Goal: Information Seeking & Learning: Check status

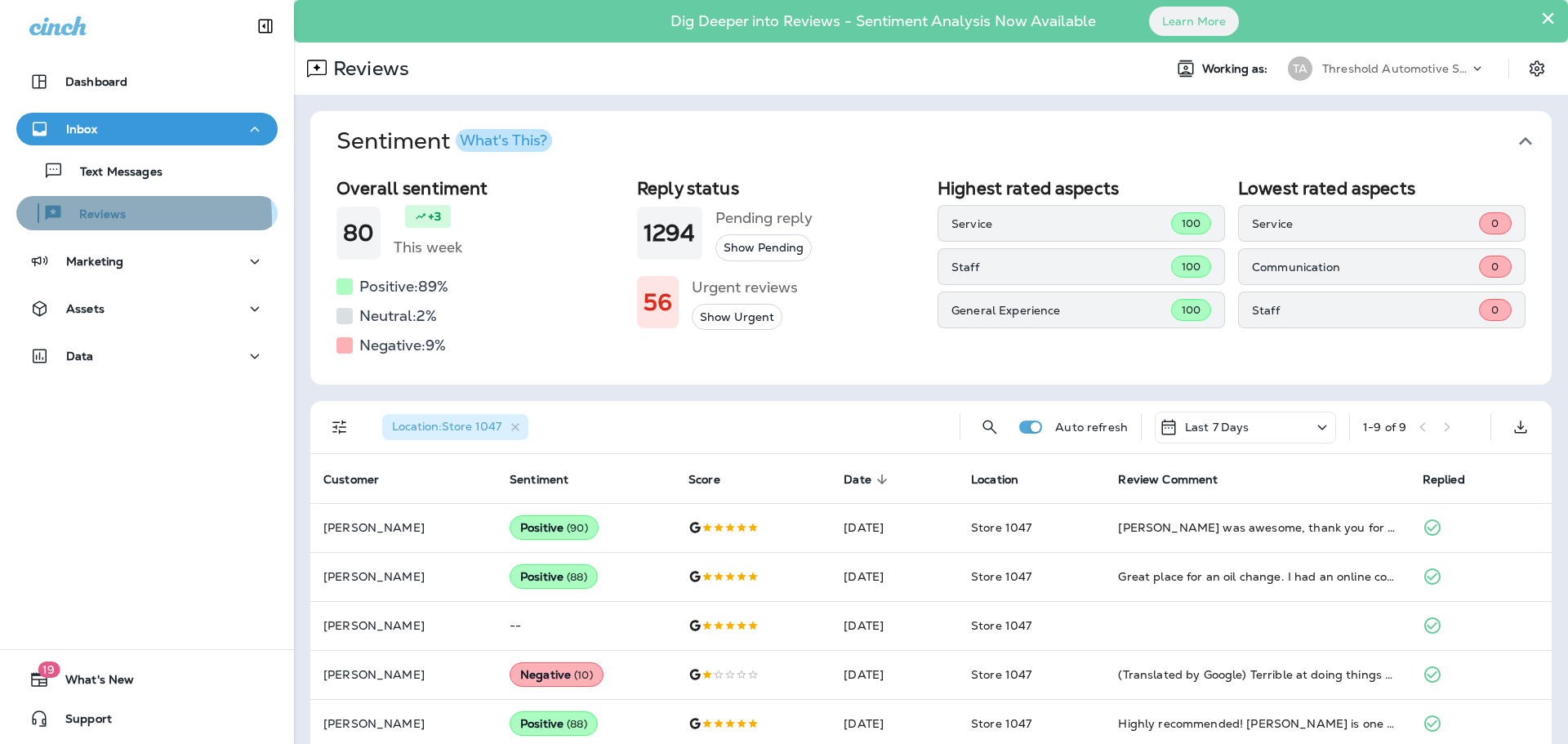
click at [100, 218] on p "Reviews" at bounding box center [94, 215] width 63 height 16
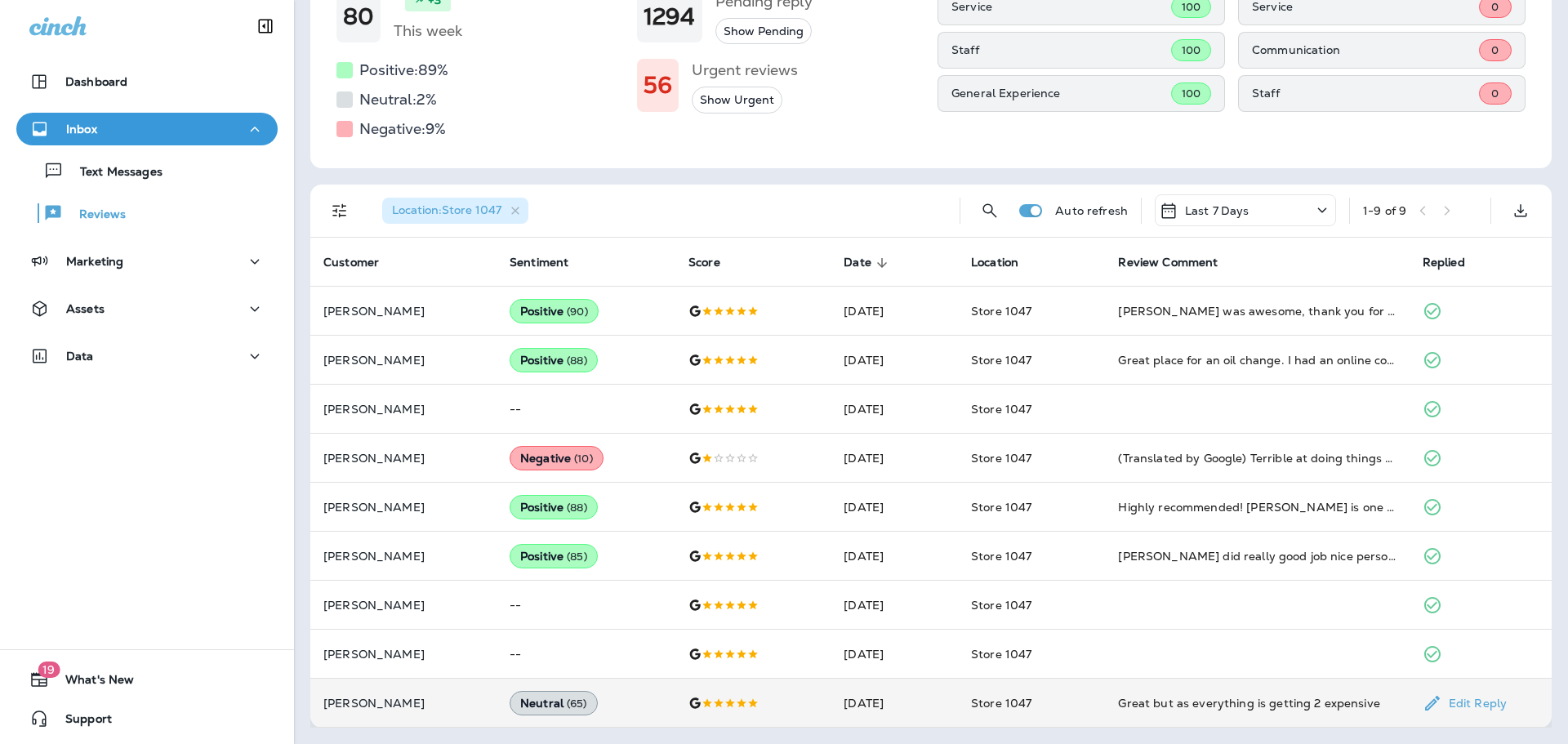
click at [536, 708] on div "Neutral ( 65 )" at bounding box center [553, 703] width 88 height 24
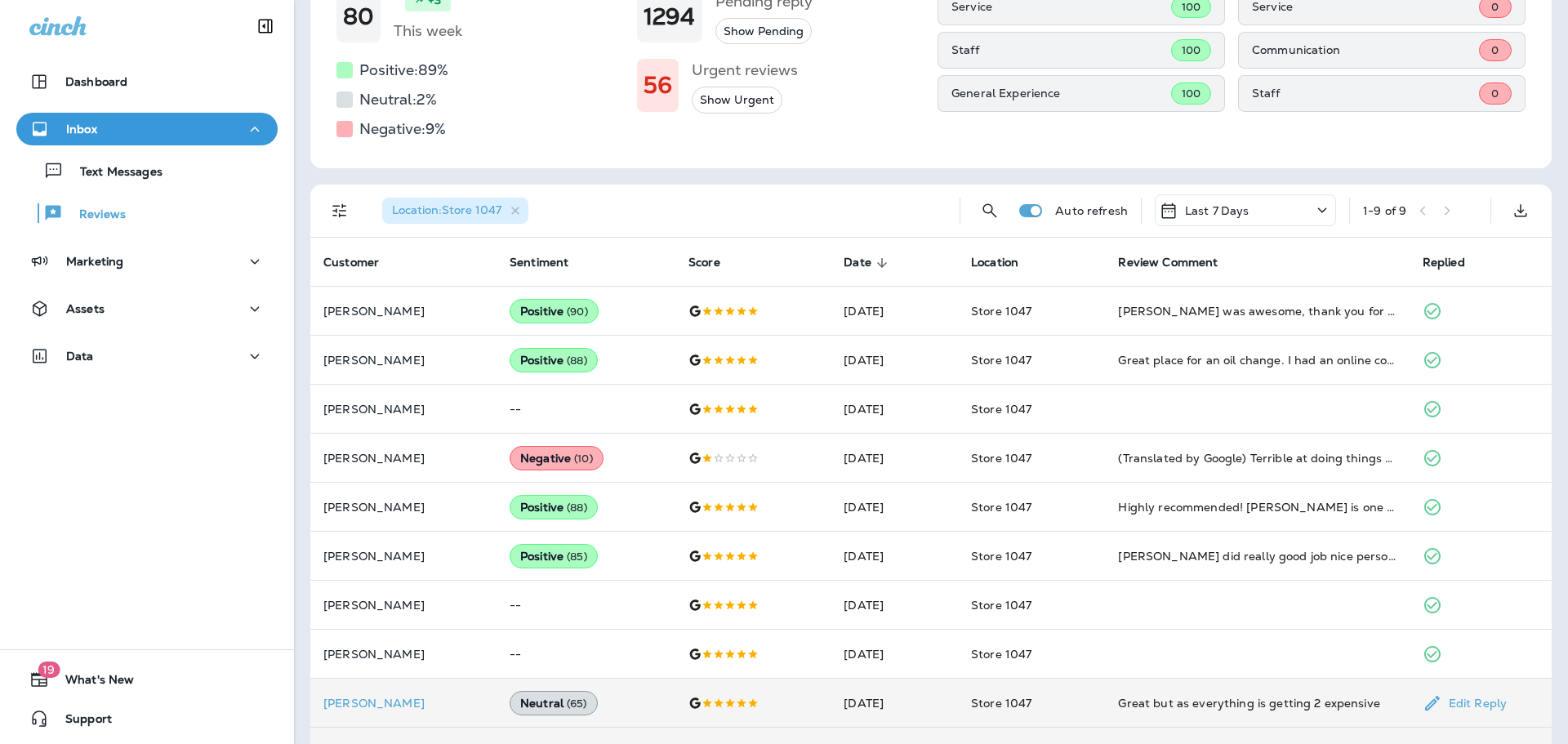
scroll to position [695, 0]
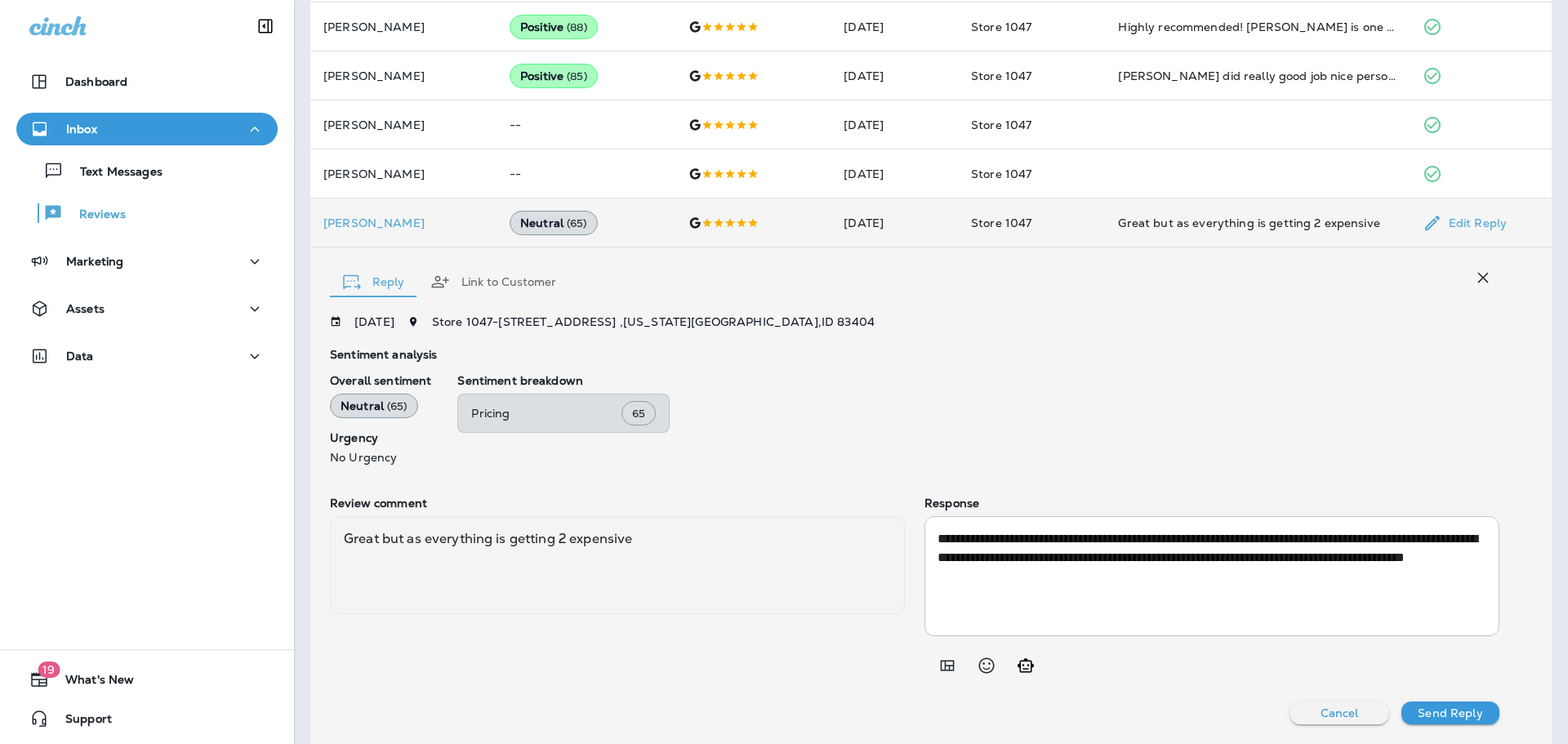
click at [736, 372] on div "Sentiment analysis Overall sentiment Neutral ( 65 ) Urgency No Urgency Sentimen…" at bounding box center [915, 412] width 1169 height 129
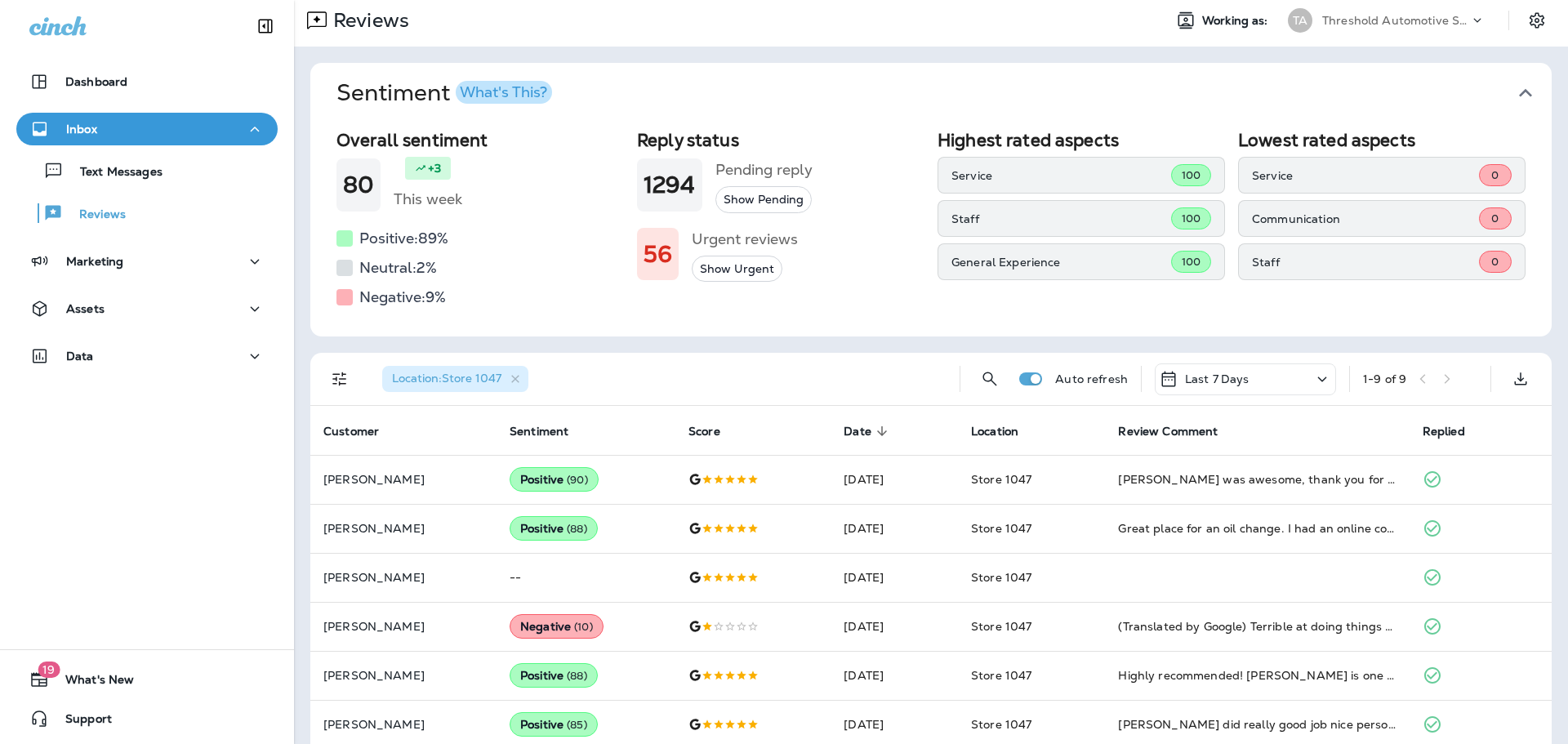
scroll to position [0, 0]
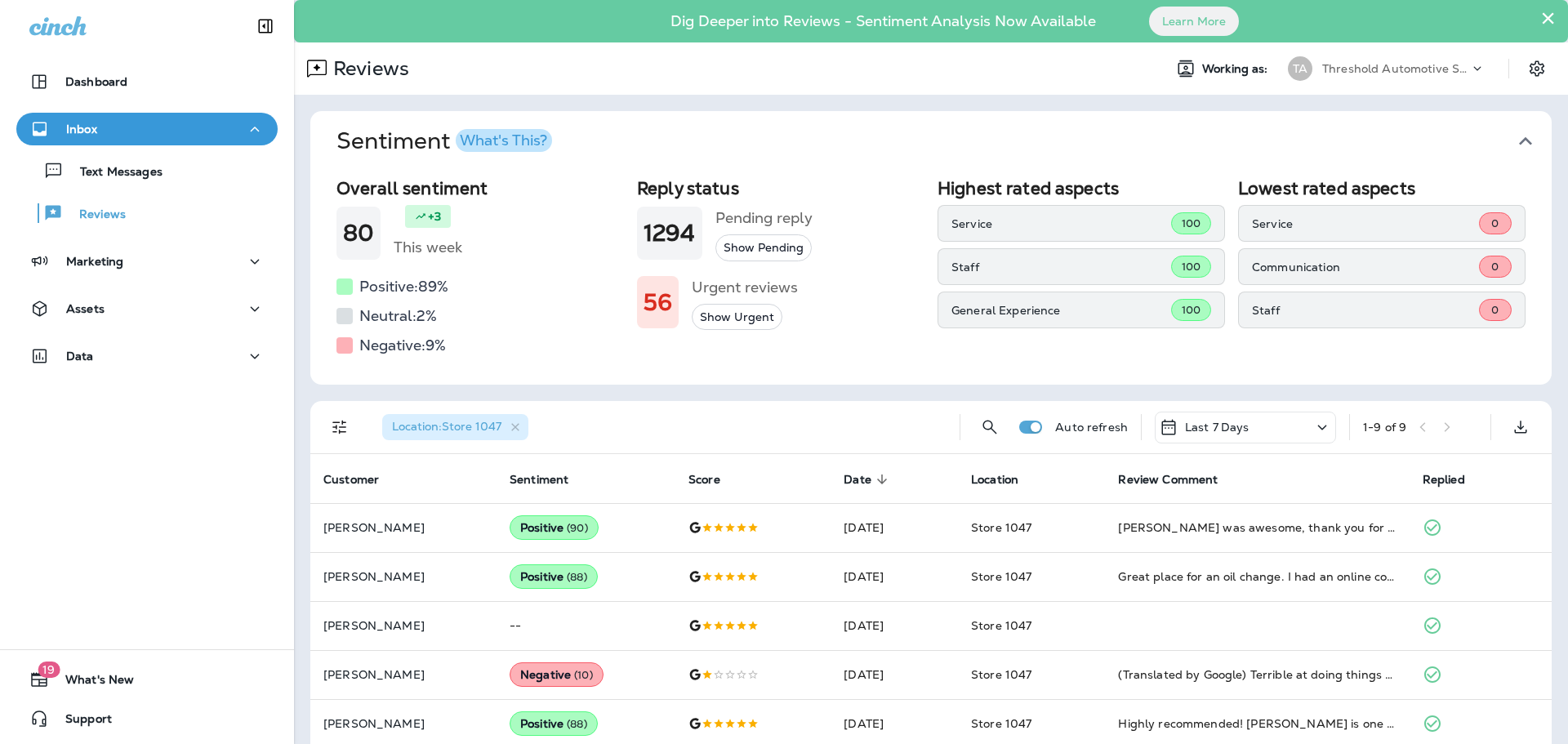
click at [1540, 17] on button "×" at bounding box center [1548, 18] width 16 height 26
